Goal: Find specific page/section: Find specific page/section

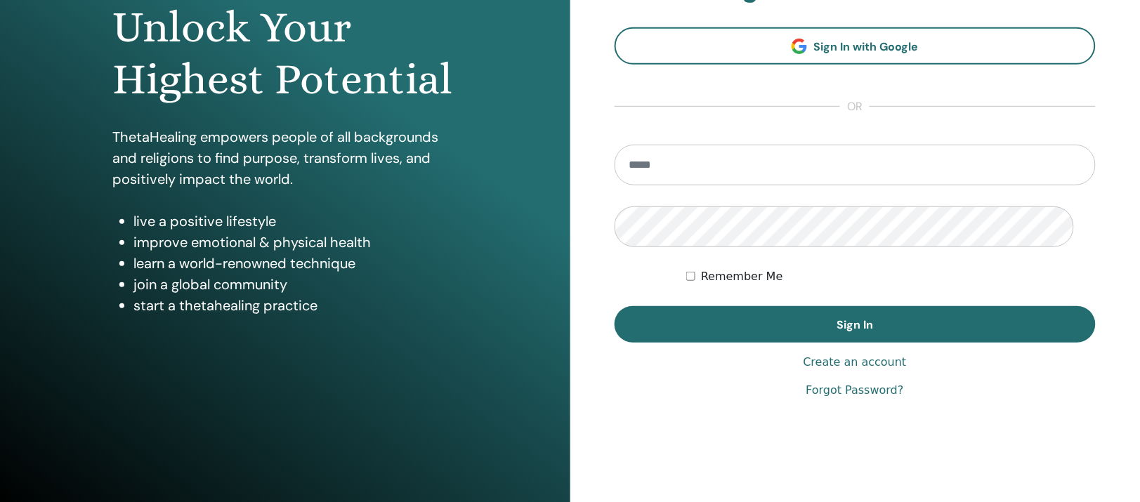
scroll to position [176, 0]
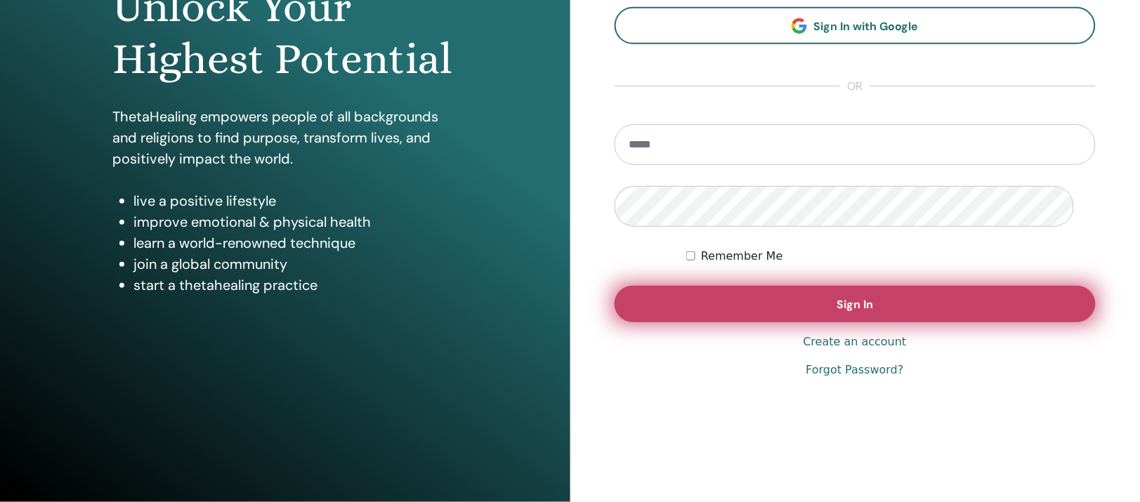
type input "**********"
click at [652, 322] on button "Sign In" at bounding box center [855, 304] width 482 height 37
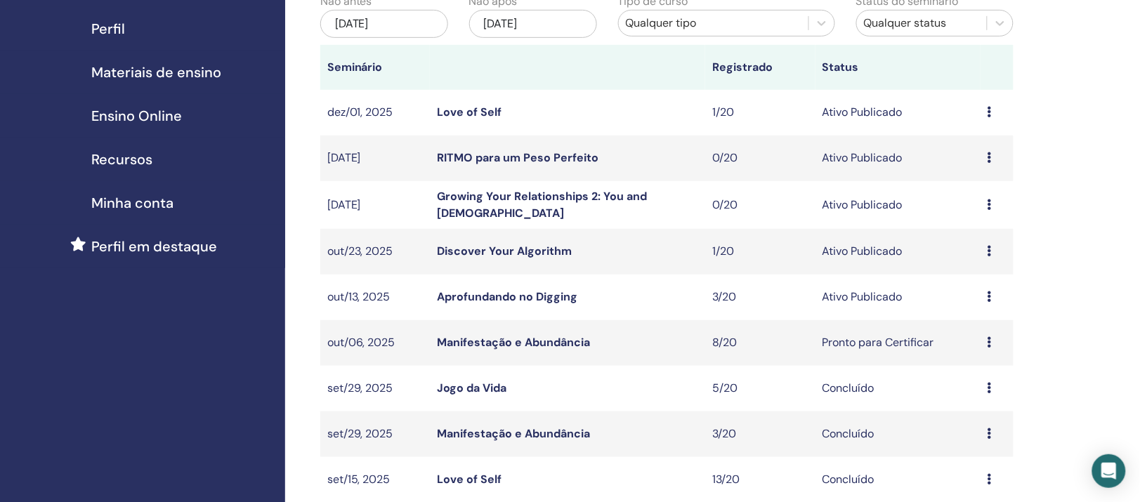
scroll to position [176, 0]
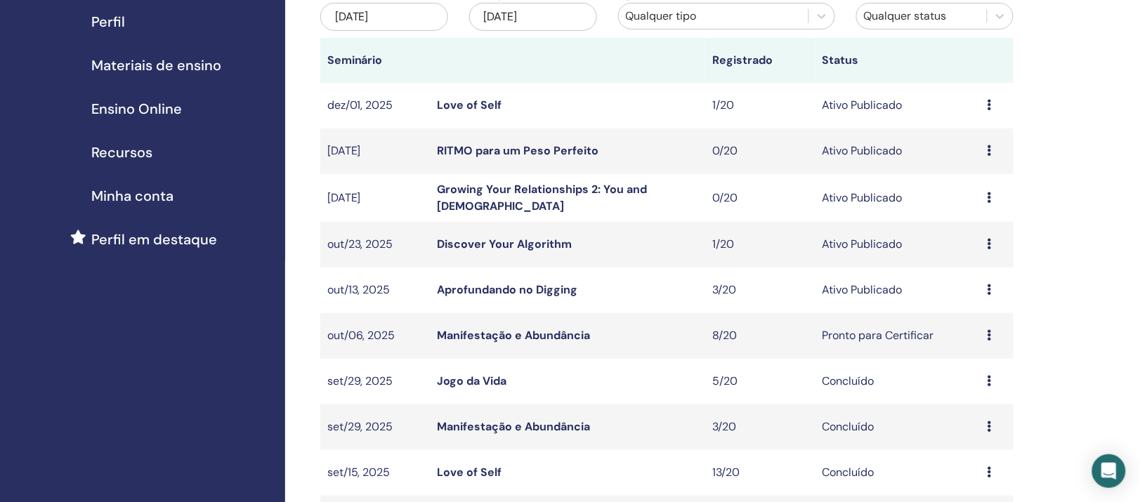
click at [555, 297] on link "Aprofundando no Digging" at bounding box center [507, 289] width 140 height 15
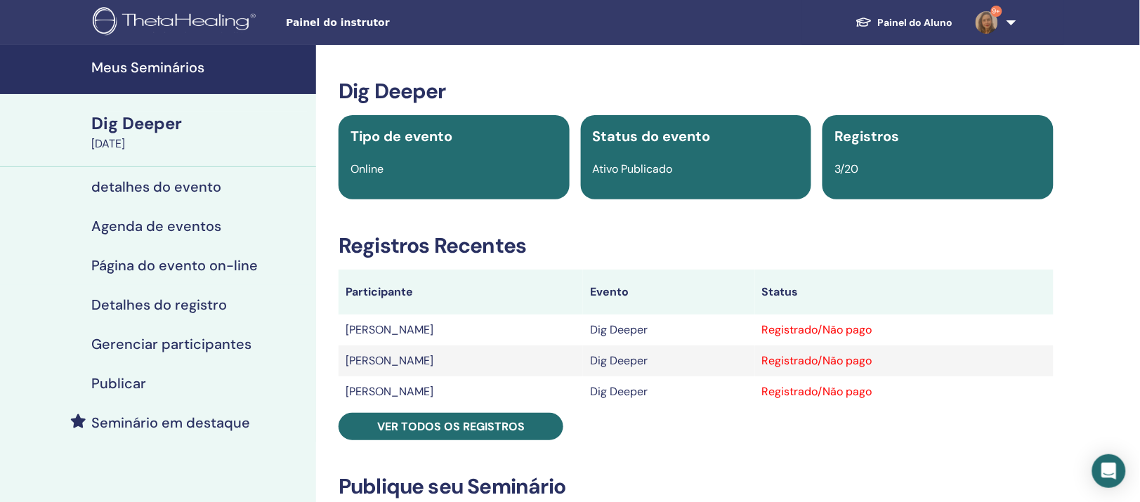
click at [130, 69] on h4 "Meus Seminários" at bounding box center [199, 67] width 216 height 17
